Goal: Navigation & Orientation: Find specific page/section

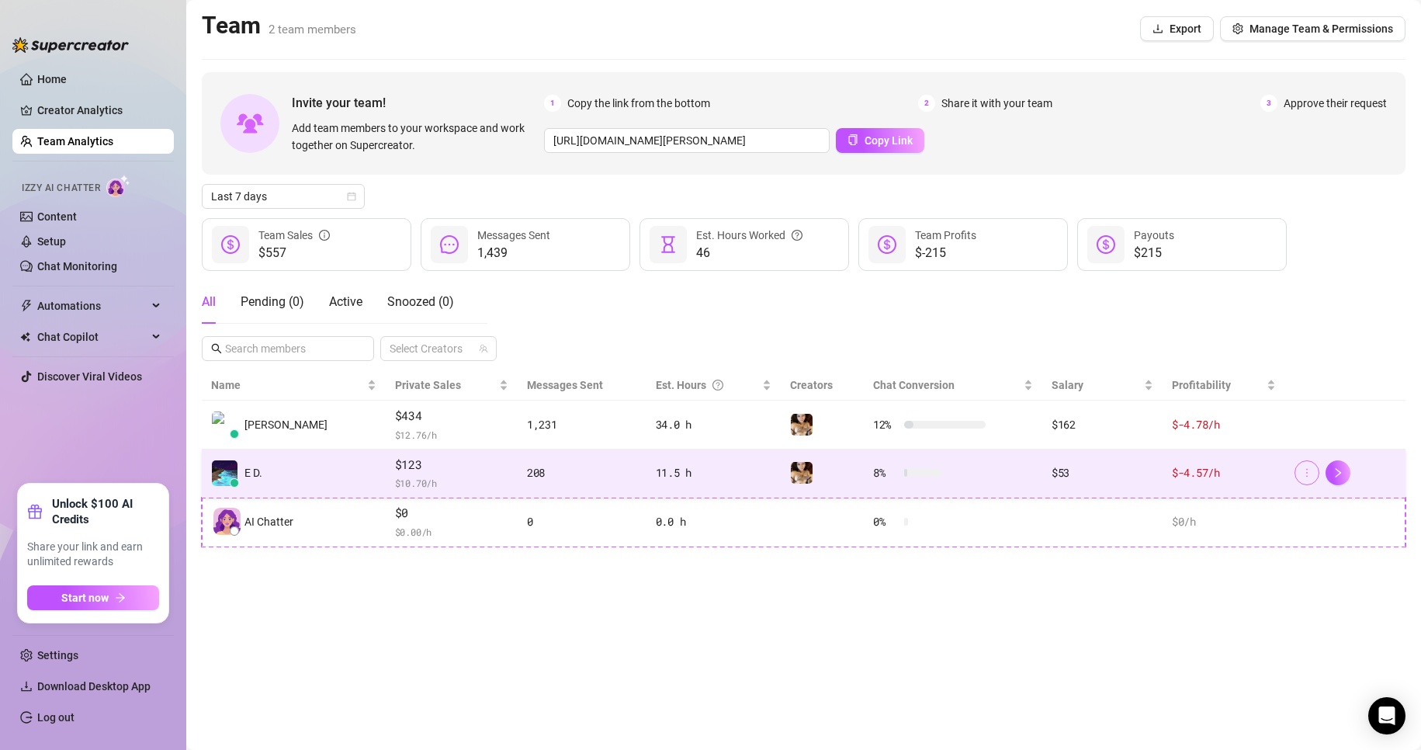
click at [1300, 469] on button "button" at bounding box center [1306, 472] width 25 height 25
click at [273, 482] on td "E D." at bounding box center [294, 473] width 184 height 49
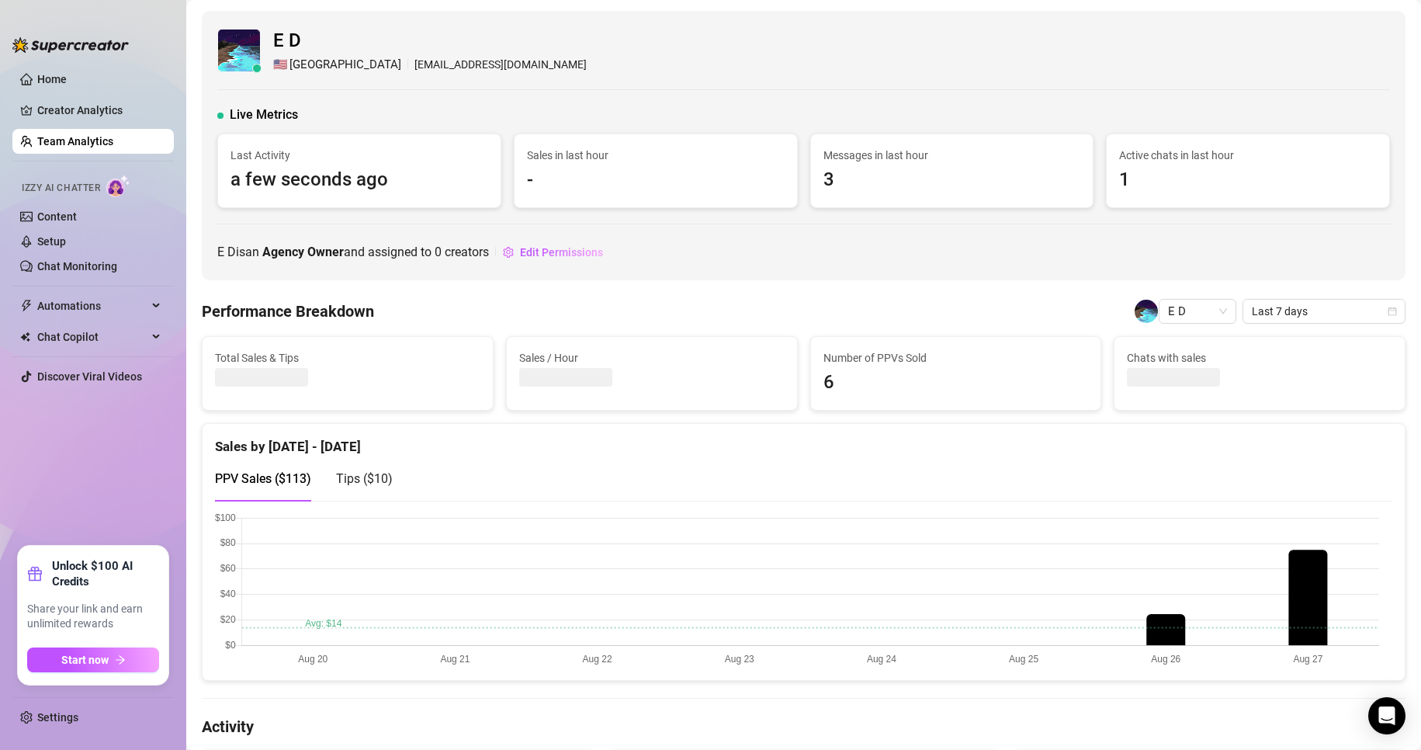
click at [300, 57] on span "[GEOGRAPHIC_DATA]" at bounding box center [345, 65] width 112 height 19
click at [293, 35] on span "E D" at bounding box center [430, 40] width 314 height 29
click at [43, 76] on link "Home" at bounding box center [51, 79] width 29 height 12
